Goal: Information Seeking & Learning: Learn about a topic

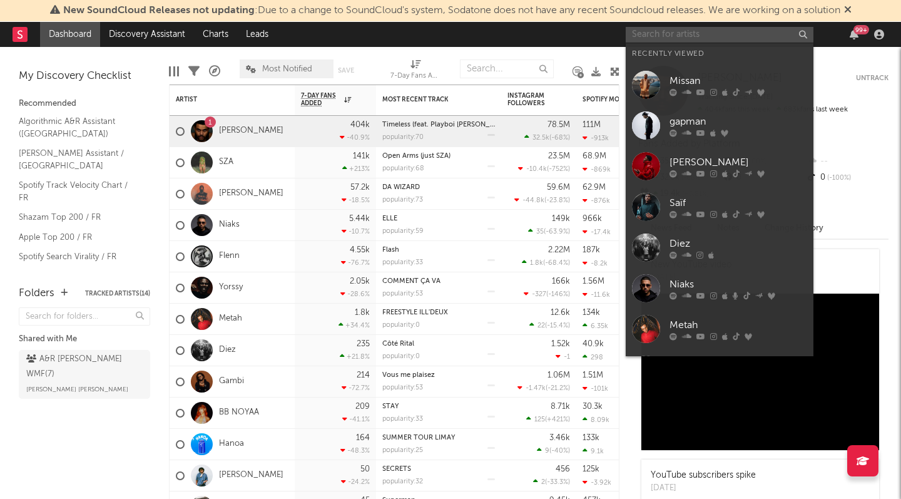
click at [692, 29] on input "text" at bounding box center [720, 35] width 188 height 16
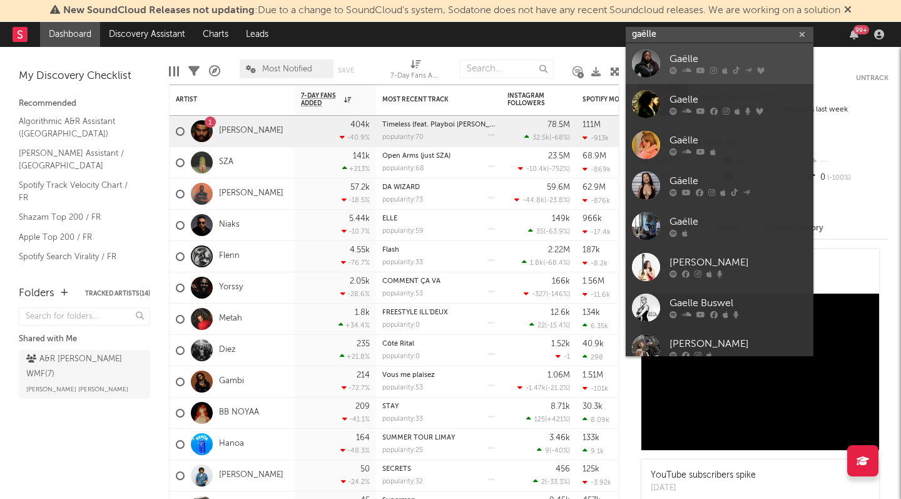
type input "gaëlle"
click at [732, 54] on div "Gaëlle" at bounding box center [738, 59] width 138 height 15
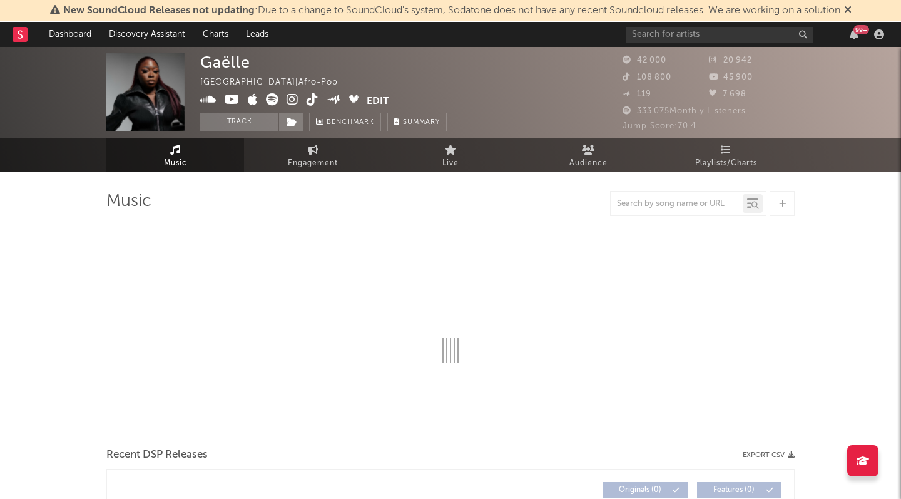
select select "6m"
